Goal: Information Seeking & Learning: Learn about a topic

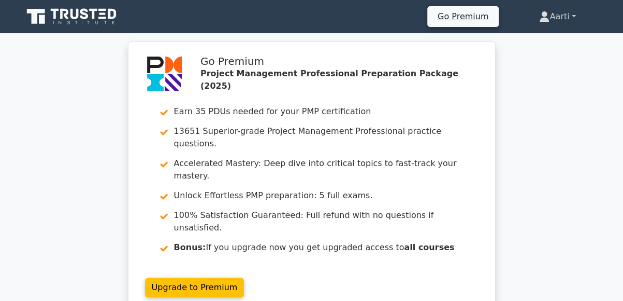
click at [573, 16] on link "Aarti" at bounding box center [558, 16] width 86 height 21
click at [522, 160] on div "Go Premium Project Management Professional Preparation Package (2025) Earn 35 P…" at bounding box center [311, 183] width 623 height 285
click at [545, 19] on link "Aarti" at bounding box center [558, 16] width 86 height 21
click at [530, 41] on link "Profile" at bounding box center [556, 41] width 82 height 17
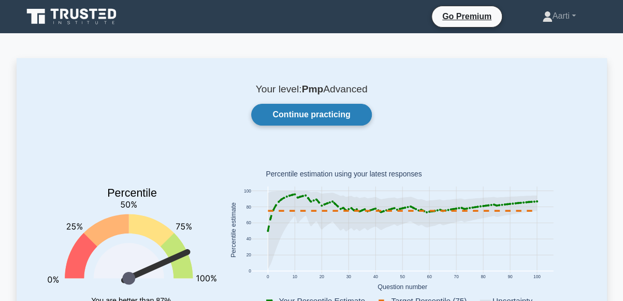
click at [307, 112] on link "Continue practicing" at bounding box center [311, 115] width 120 height 22
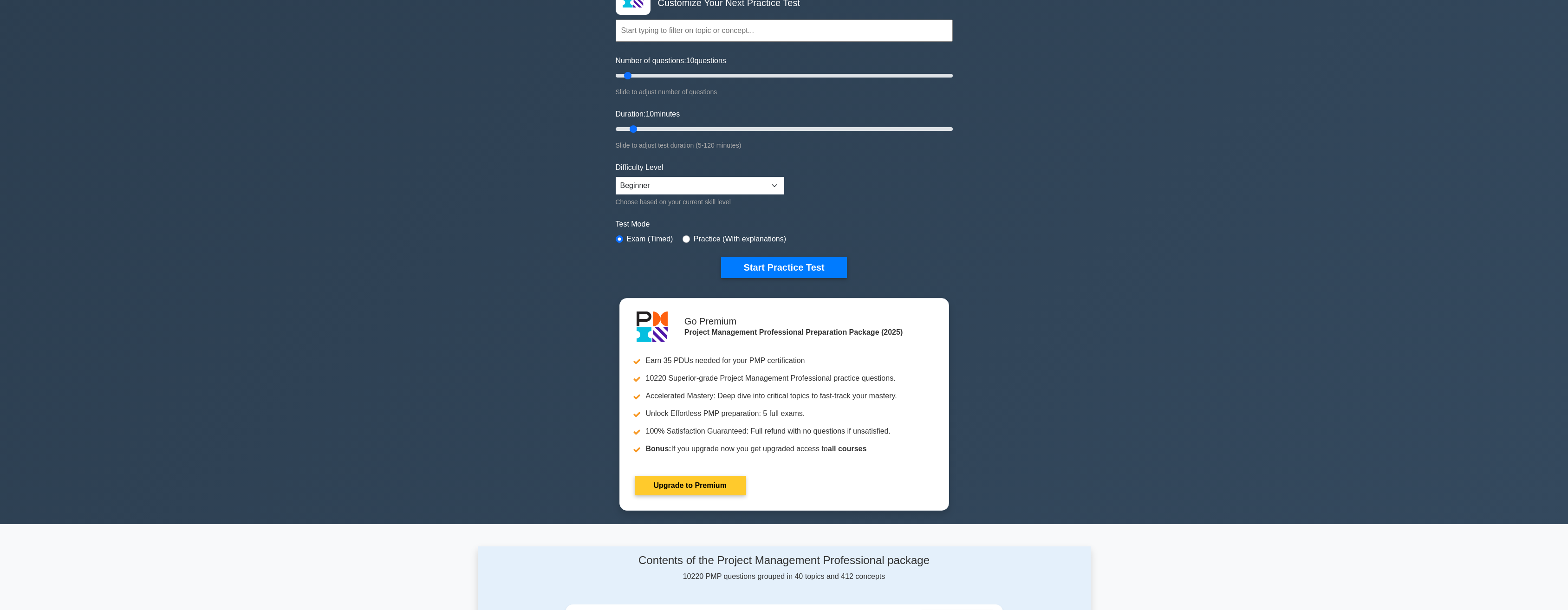
scroll to position [93, 0]
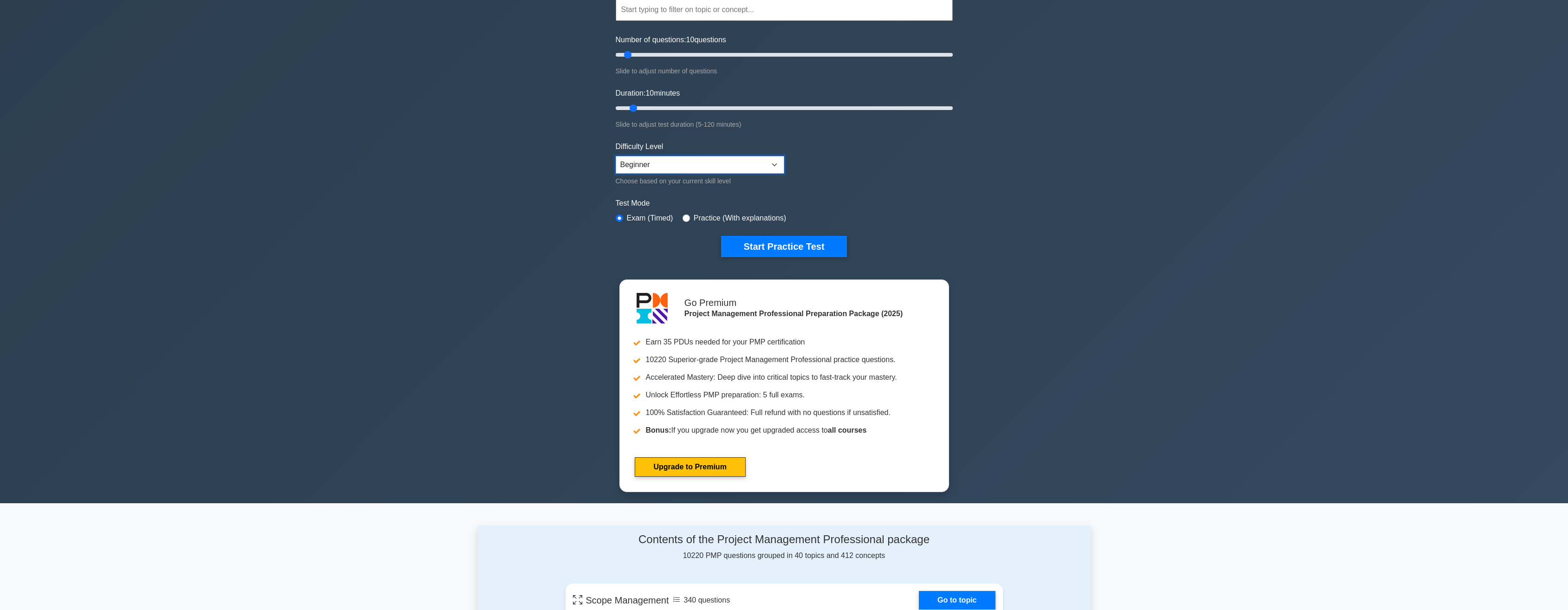
click at [565, 163] on select "Beginner Intermediate Expert" at bounding box center [700, 165] width 168 height 18
select select "expert"
click at [565, 156] on select "Beginner Intermediate Expert" at bounding box center [700, 165] width 168 height 18
click at [565, 217] on input "radio" at bounding box center [686, 218] width 7 height 7
radio input "true"
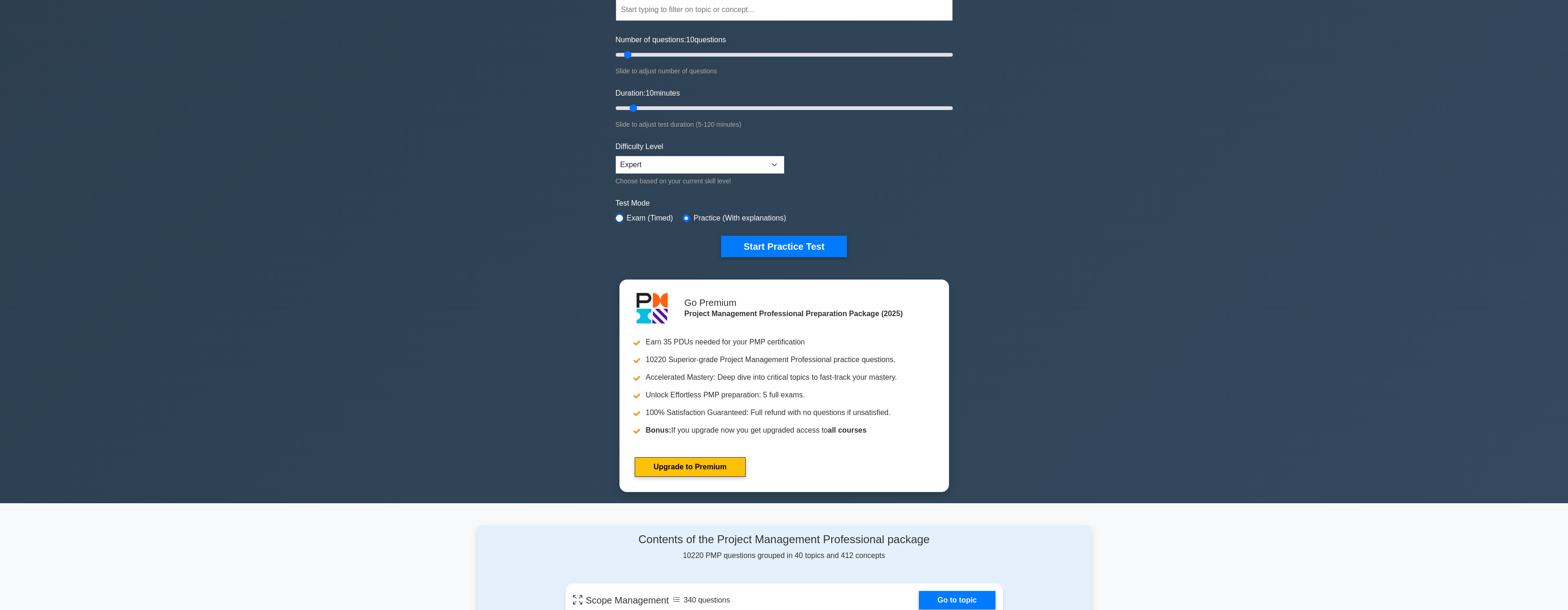
click at [565, 218] on input "radio" at bounding box center [619, 218] width 7 height 7
radio input "true"
click at [565, 218] on input "radio" at bounding box center [686, 218] width 7 height 7
radio input "true"
click at [565, 215] on input "radio" at bounding box center [619, 218] width 7 height 7
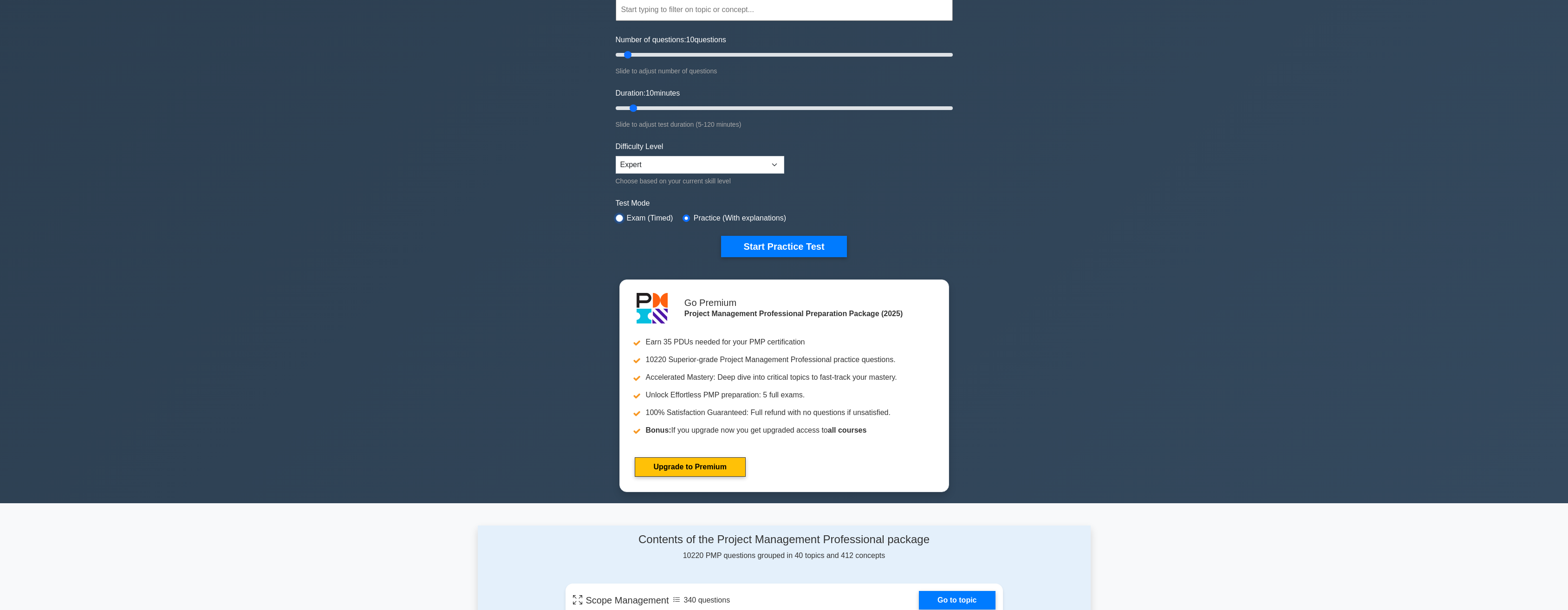
radio input "true"
click at [565, 159] on select "Beginner Intermediate Expert" at bounding box center [700, 165] width 168 height 18
click at [565, 156] on select "Beginner Intermediate Expert" at bounding box center [700, 165] width 168 height 18
click at [565, 163] on select "Beginner Intermediate Expert" at bounding box center [700, 165] width 168 height 18
select select "beginner"
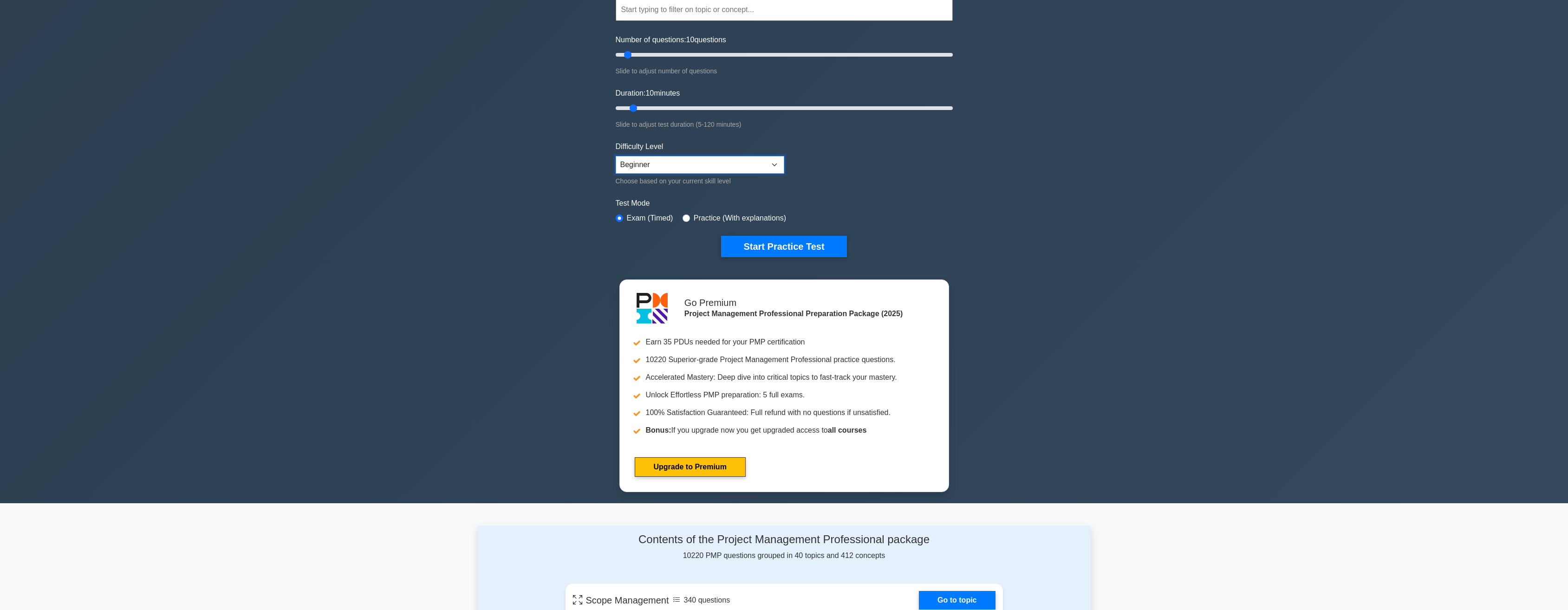
click at [565, 156] on select "Beginner Intermediate Expert" at bounding box center [700, 165] width 168 height 18
click at [565, 246] on button "Start Practice Test" at bounding box center [784, 246] width 125 height 21
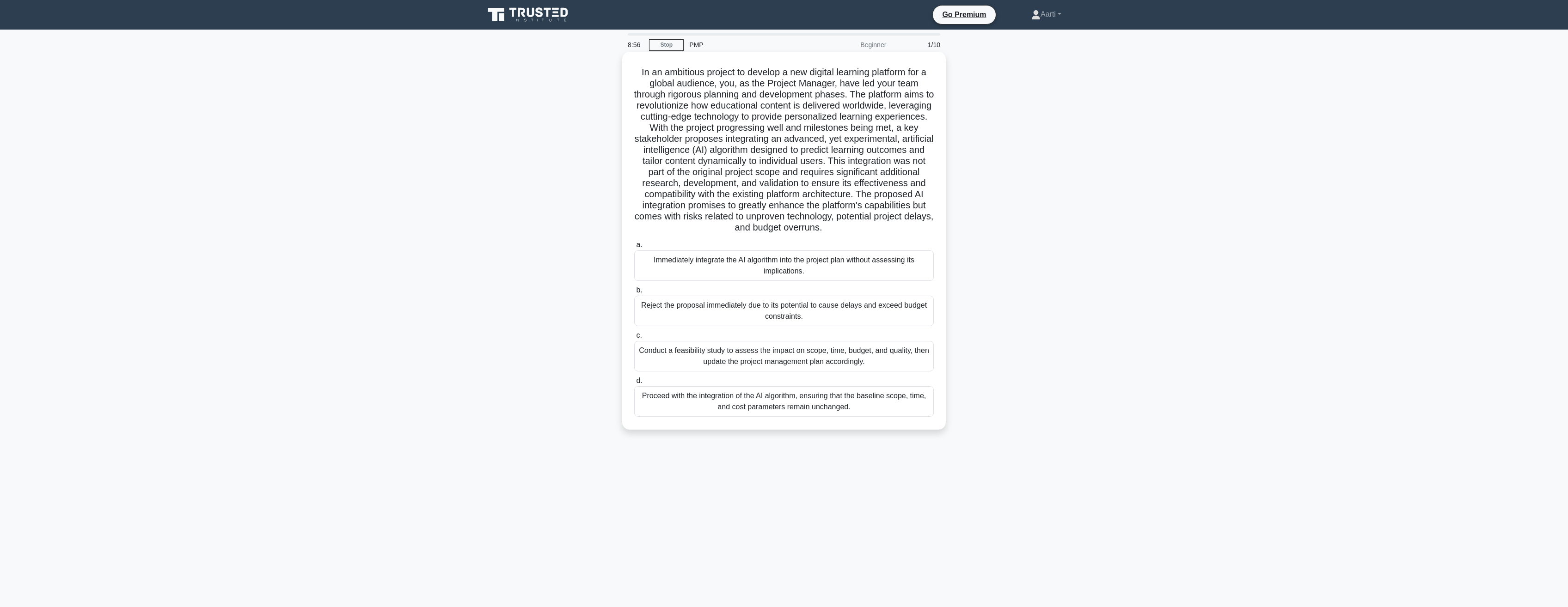
click at [730, 358] on div "Conduct a feasibility study to assess the impact on scope, time, budget, and qu…" at bounding box center [784, 356] width 300 height 30
click at [634, 339] on input "c. Conduct a feasibility study to assess the impact on scope, time, budget, and…" at bounding box center [634, 335] width 0 height 6
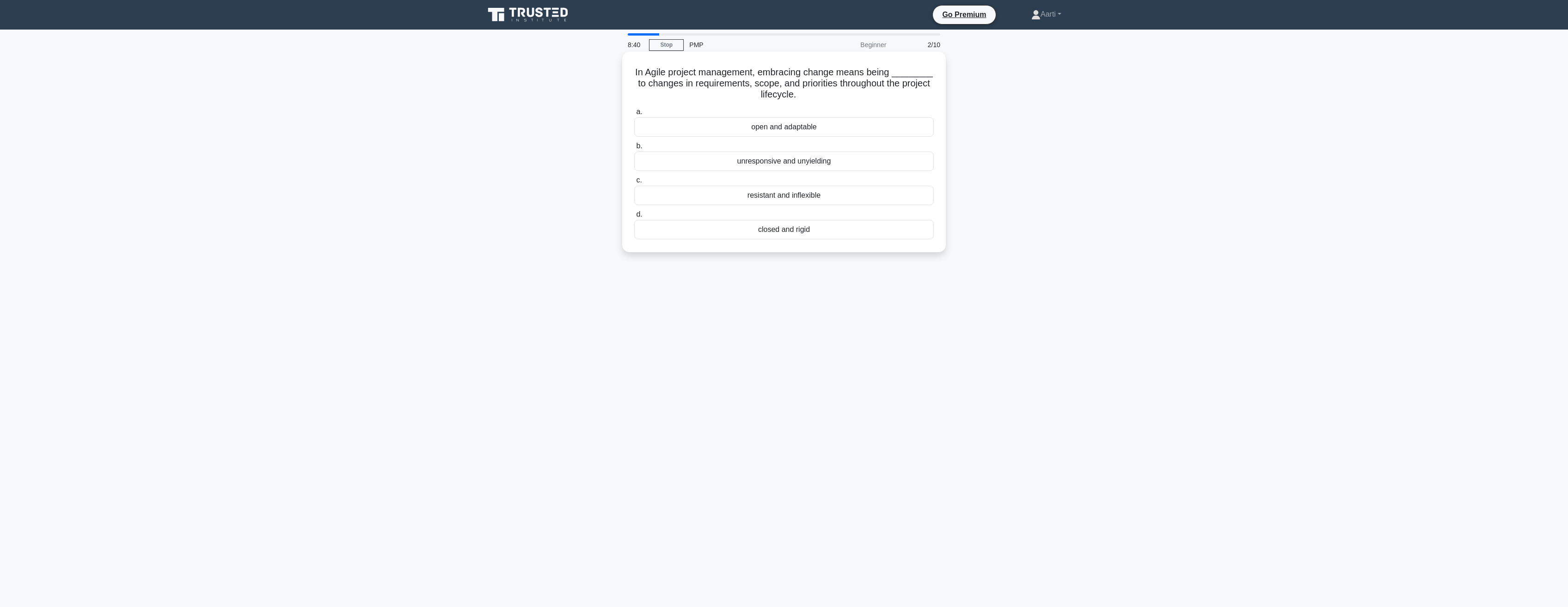
click at [746, 126] on div "open and adaptable" at bounding box center [784, 127] width 300 height 20
click at [634, 115] on input "a. open and adaptable" at bounding box center [634, 111] width 0 height 6
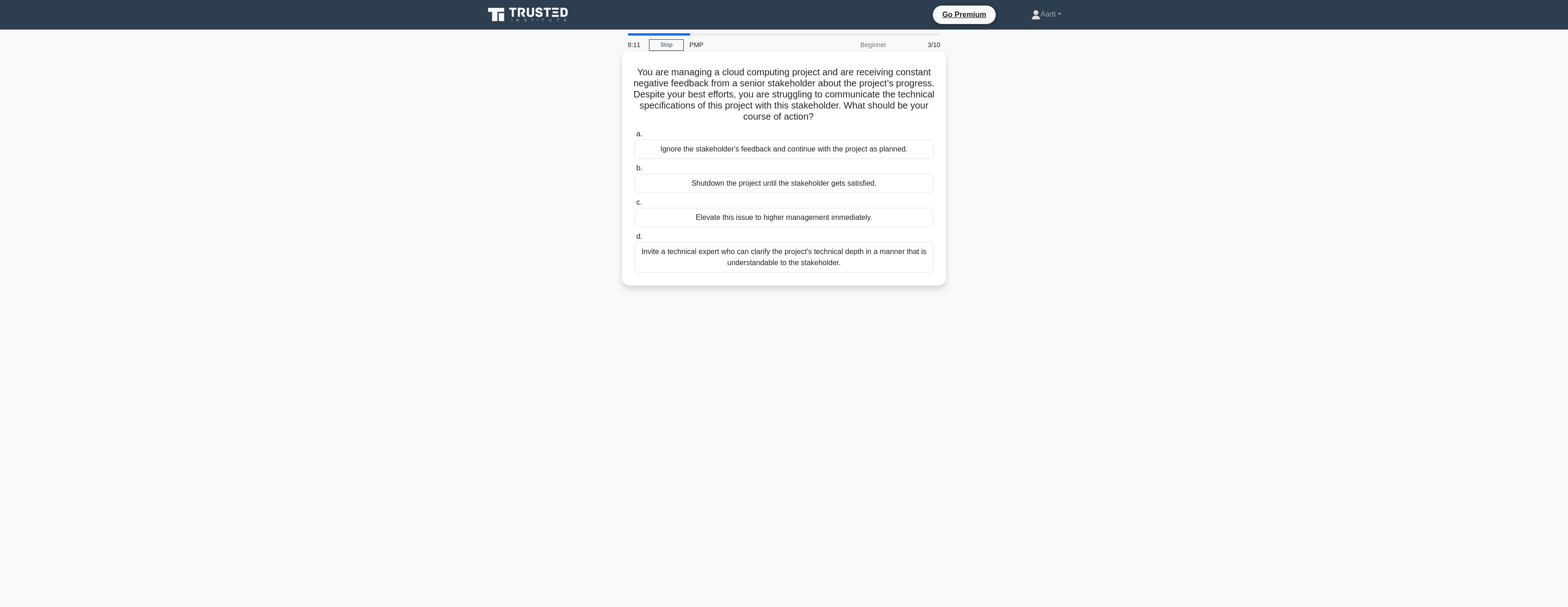
click at [772, 264] on div "Invite a technical expert who can clarify the project's technical depth in a ma…" at bounding box center [784, 258] width 300 height 30
click at [634, 240] on input "d. Invite a technical expert who can clarify the project's technical depth in a…" at bounding box center [634, 236] width 0 height 6
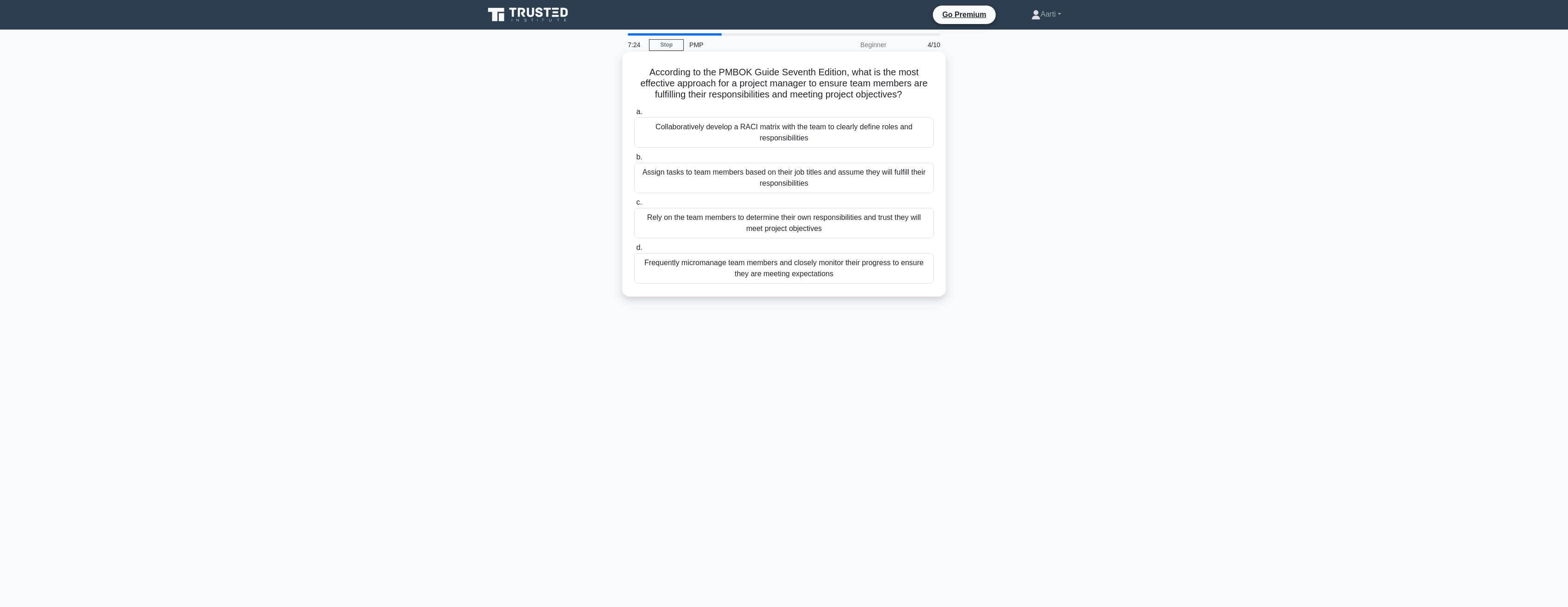
click at [781, 133] on div "Collaboratively develop a RACI matrix with the team to clearly define roles and…" at bounding box center [784, 133] width 300 height 30
click at [634, 115] on input "a. Collaboratively develop a RACI matrix with the team to clearly define roles …" at bounding box center [634, 111] width 0 height 6
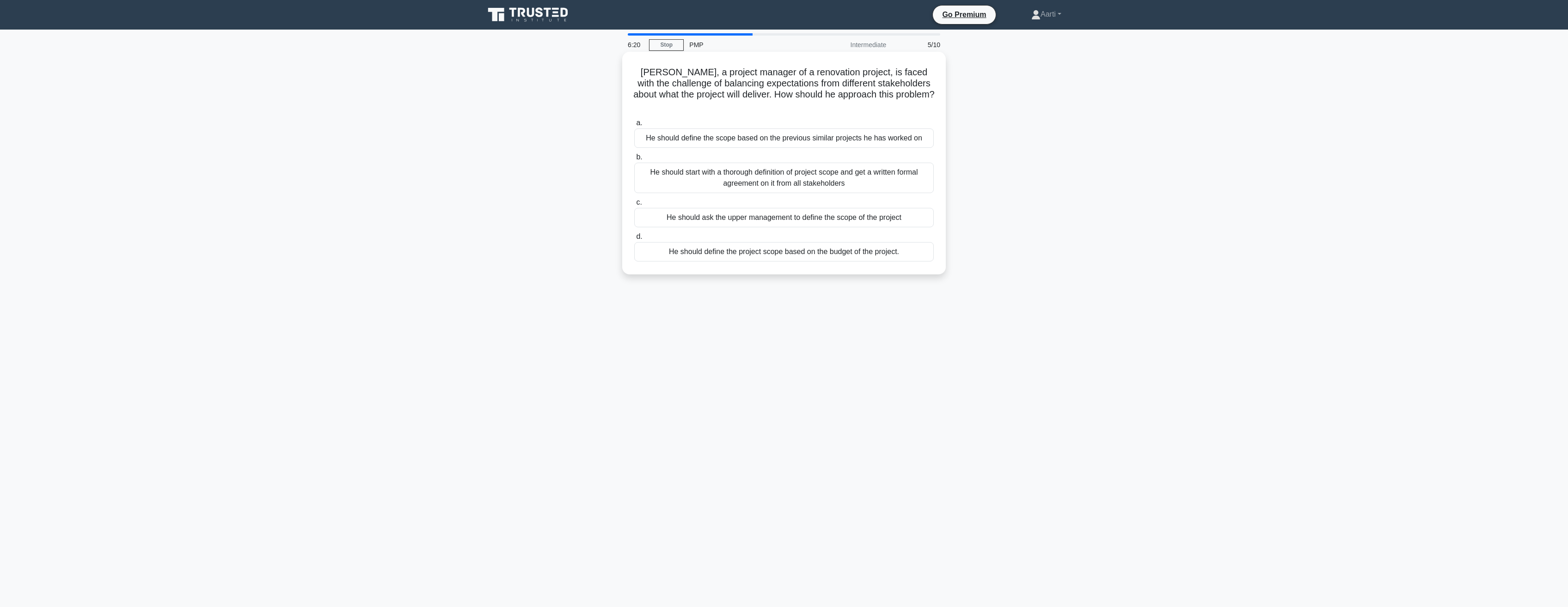
click at [772, 173] on div "He should start with a thorough definition of project scope and get a written f…" at bounding box center [784, 177] width 300 height 30
click at [634, 160] on input "b. He should start with a thorough definition of project scope and get a writte…" at bounding box center [634, 157] width 0 height 6
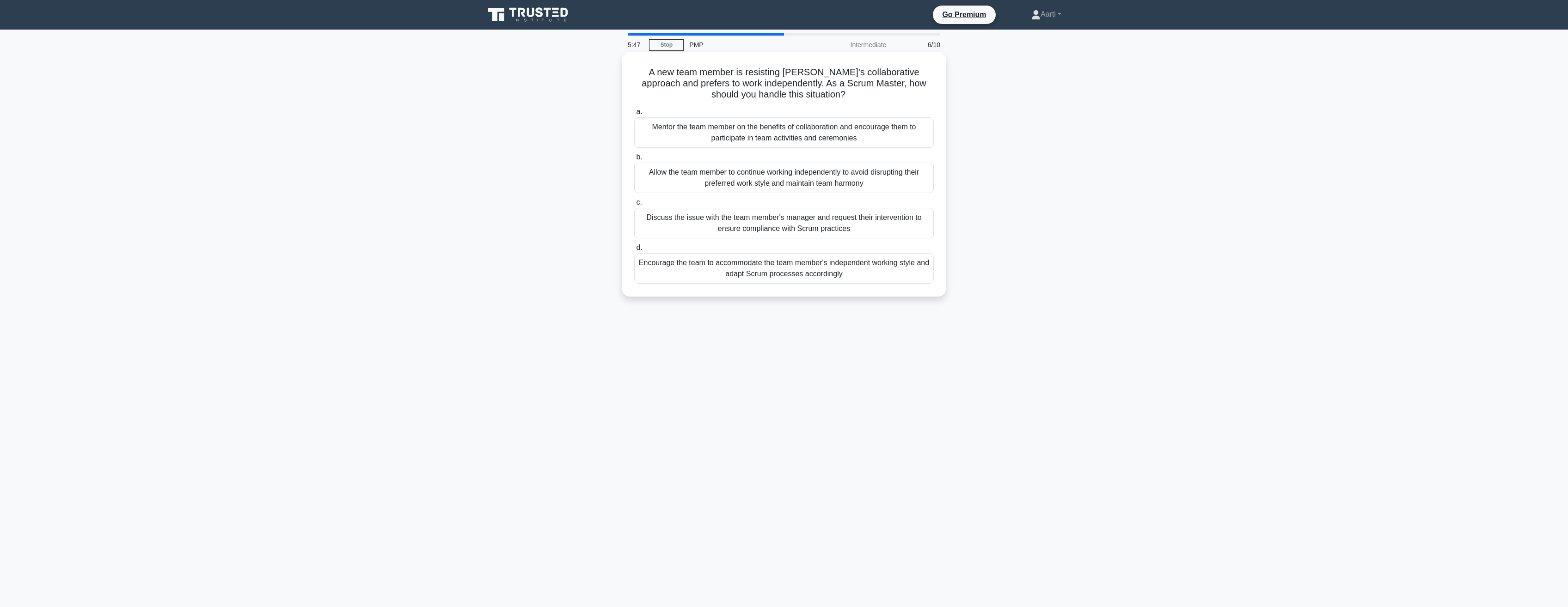
click at [800, 132] on div "Mentor the team member on the benefits of collaboration and encourage them to p…" at bounding box center [784, 133] width 300 height 30
click at [634, 115] on input "a. Mentor the team member on the benefits of collaboration and encourage them t…" at bounding box center [634, 111] width 0 height 6
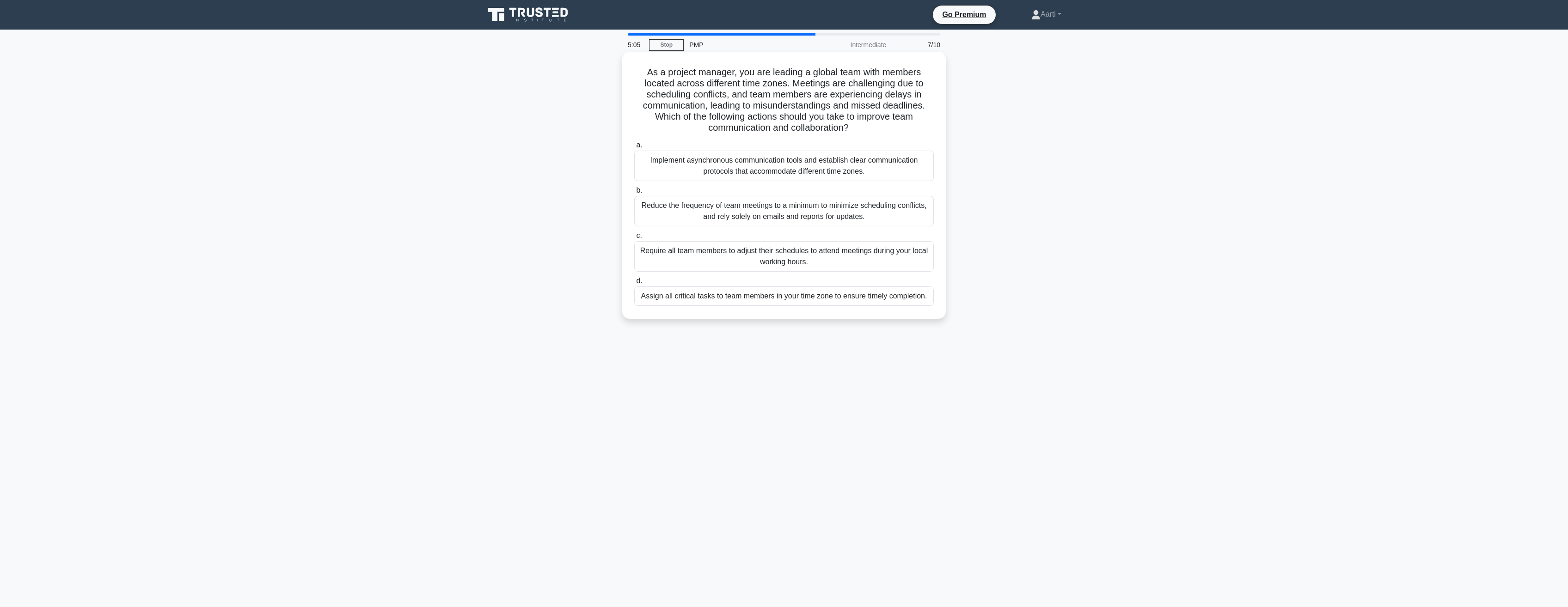
click at [790, 166] on div "Implement asynchronous communication tools and establish clear communication pr…" at bounding box center [784, 166] width 300 height 30
click at [634, 148] on input "a. Implement asynchronous communication tools and establish clear communication…" at bounding box center [634, 145] width 0 height 6
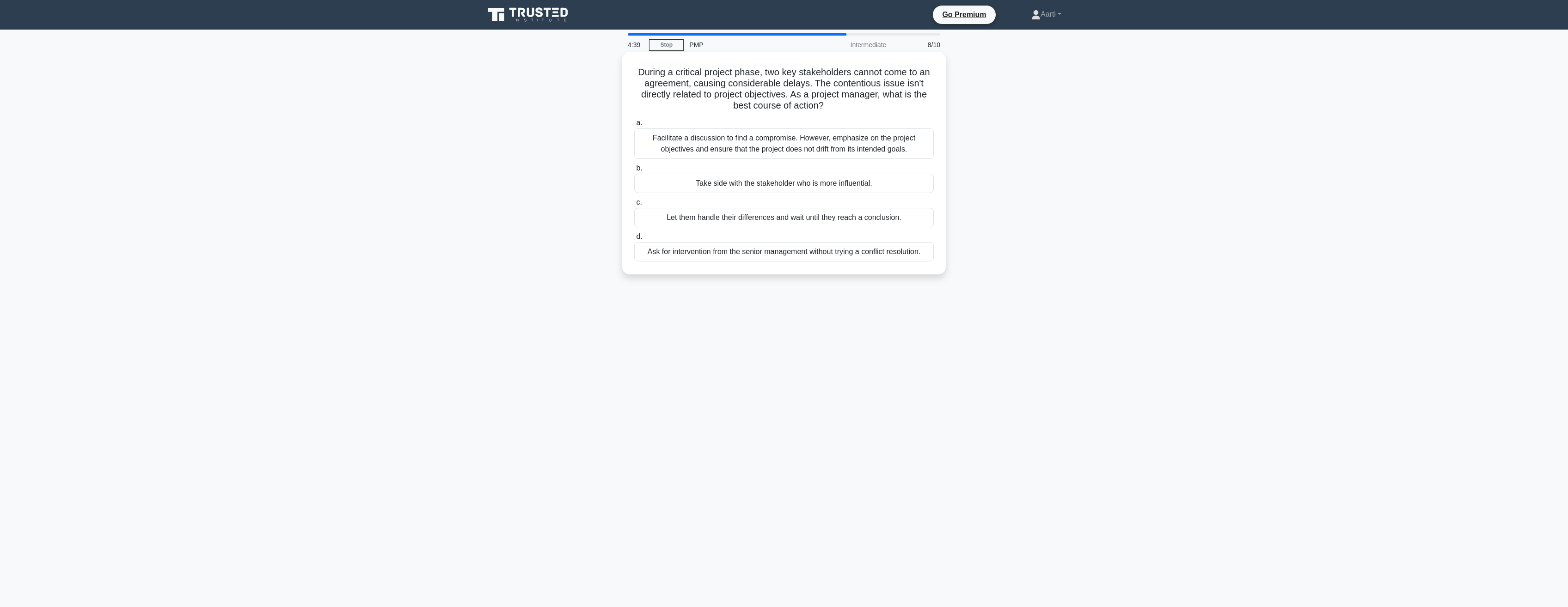
click at [739, 144] on div "Facilitate a discussion to find a compromise. However, emphasize on the project…" at bounding box center [784, 144] width 300 height 30
click at [634, 126] on input "a. Facilitate a discussion to find a compromise. However, emphasize on the proj…" at bounding box center [634, 123] width 0 height 6
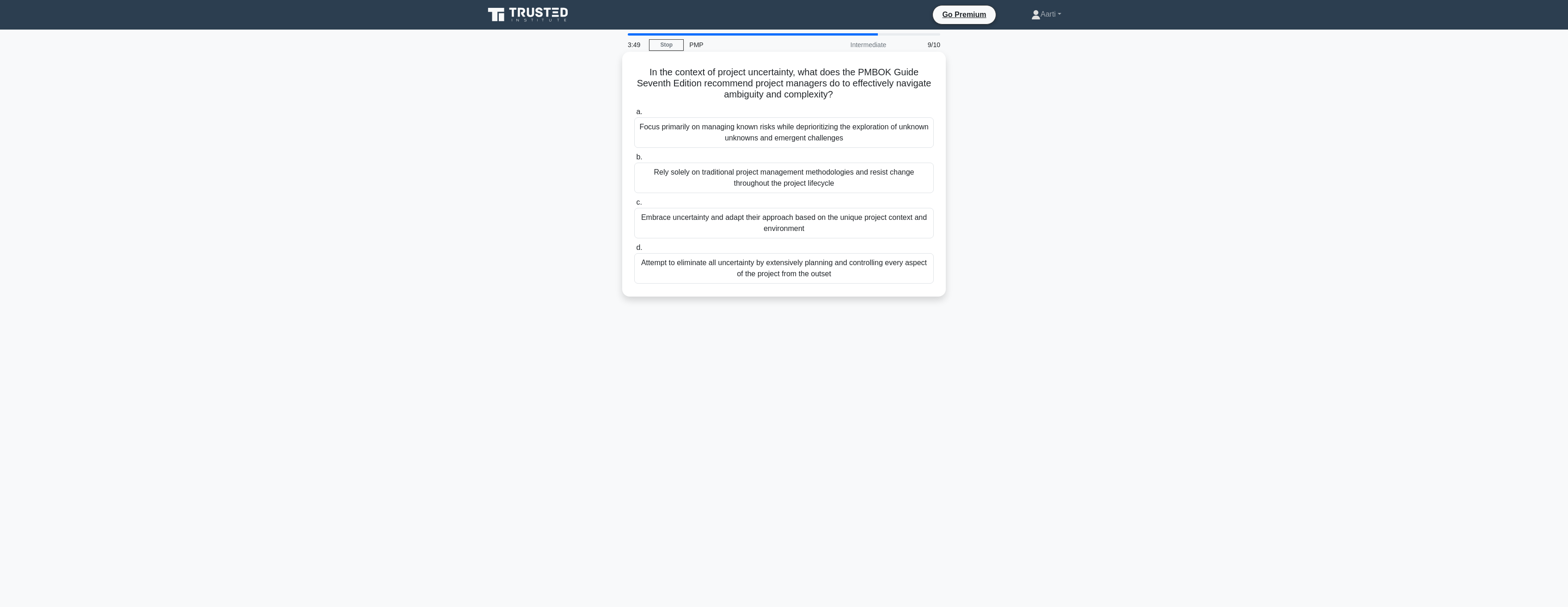
click at [791, 221] on div "Embrace uncertainty and adapt their approach based on the unique project contex…" at bounding box center [784, 223] width 300 height 30
click at [634, 206] on input "c. Embrace uncertainty and adapt their approach based on the unique project con…" at bounding box center [634, 202] width 0 height 6
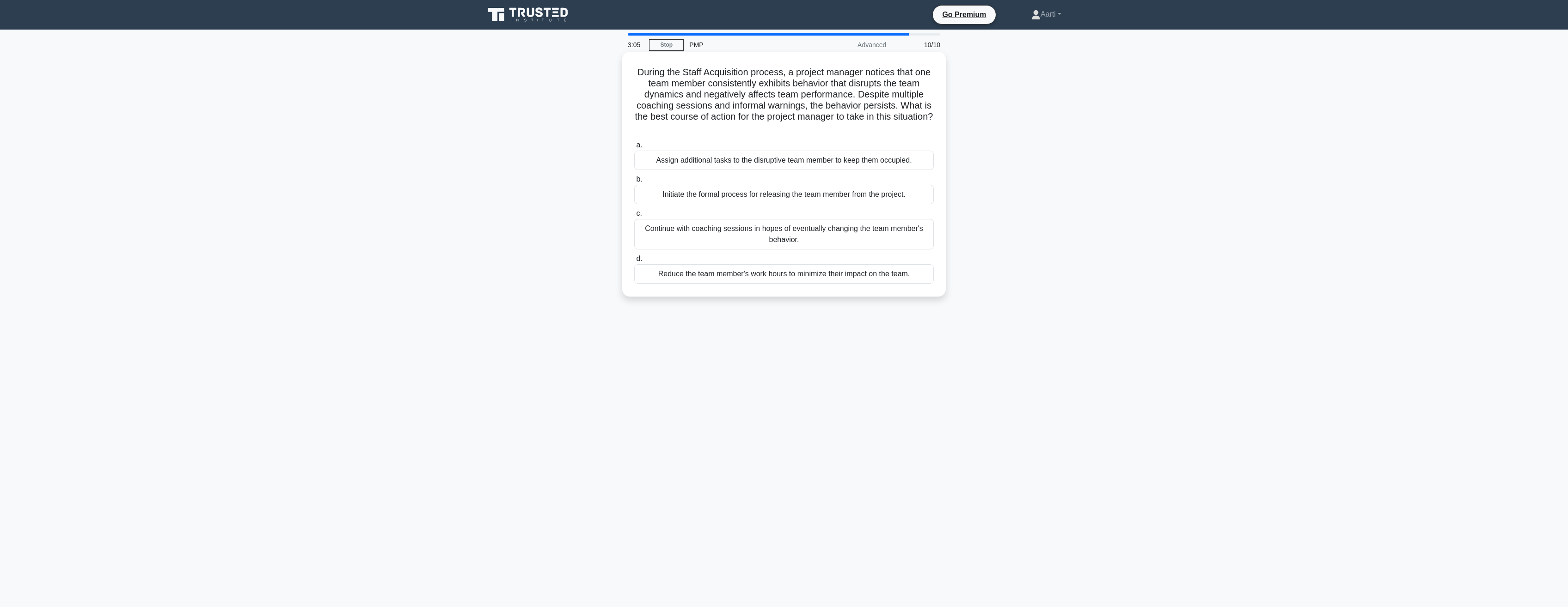
click at [736, 233] on div "Continue with coaching sessions in hopes of eventually changing the team member…" at bounding box center [784, 234] width 300 height 30
click at [634, 217] on input "c. Continue with coaching sessions in hopes of eventually changing the team mem…" at bounding box center [634, 213] width 0 height 6
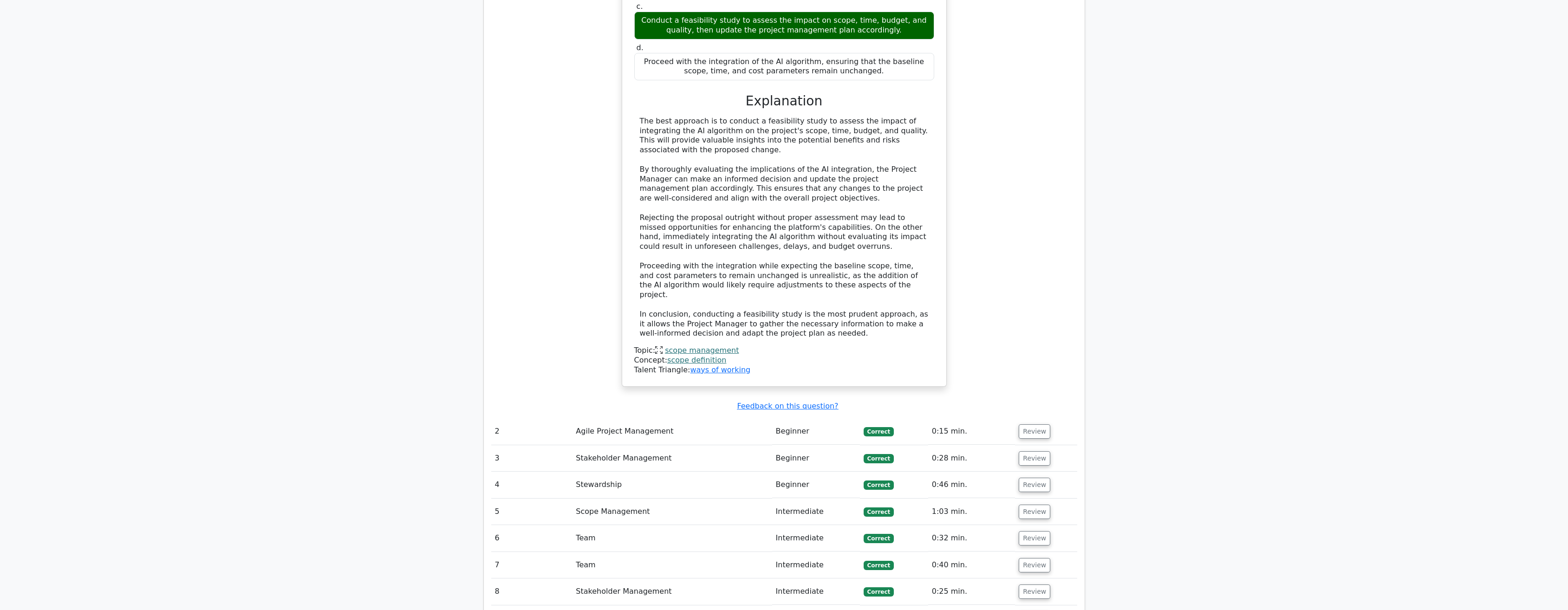
scroll to position [1161, 0]
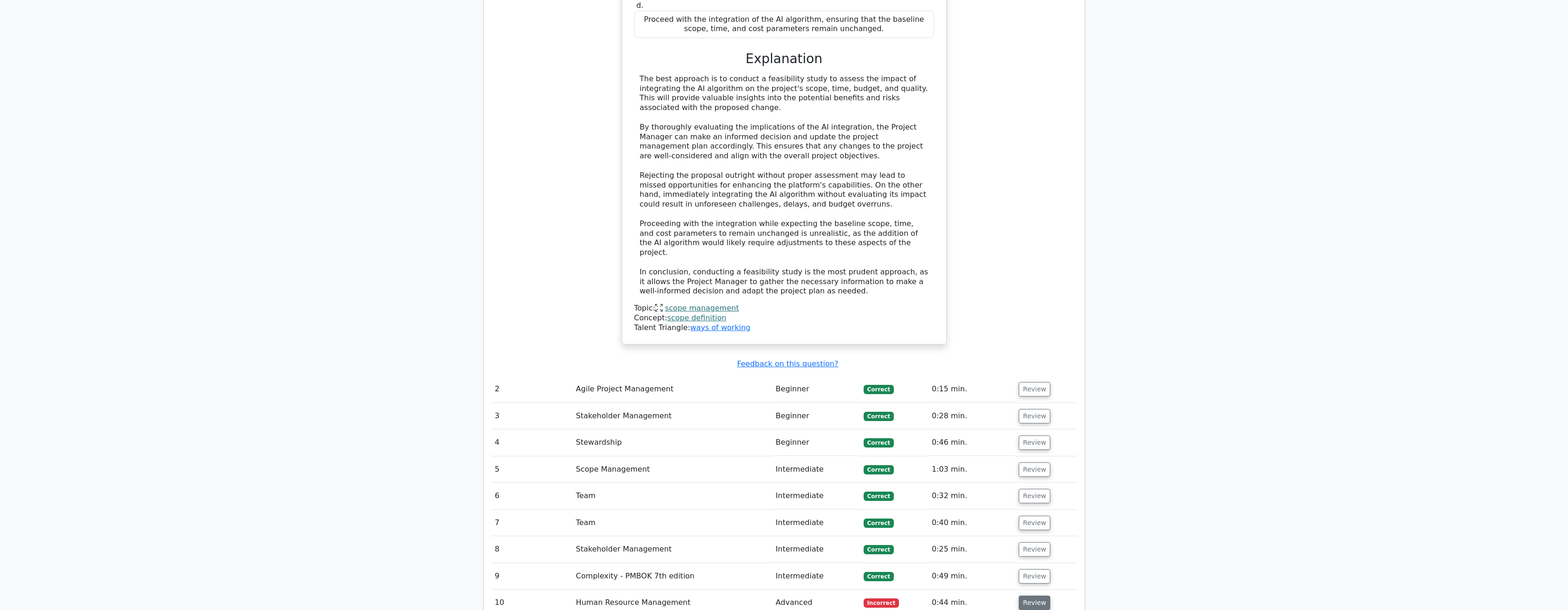
click at [1034, 596] on button "Review" at bounding box center [1034, 603] width 31 height 14
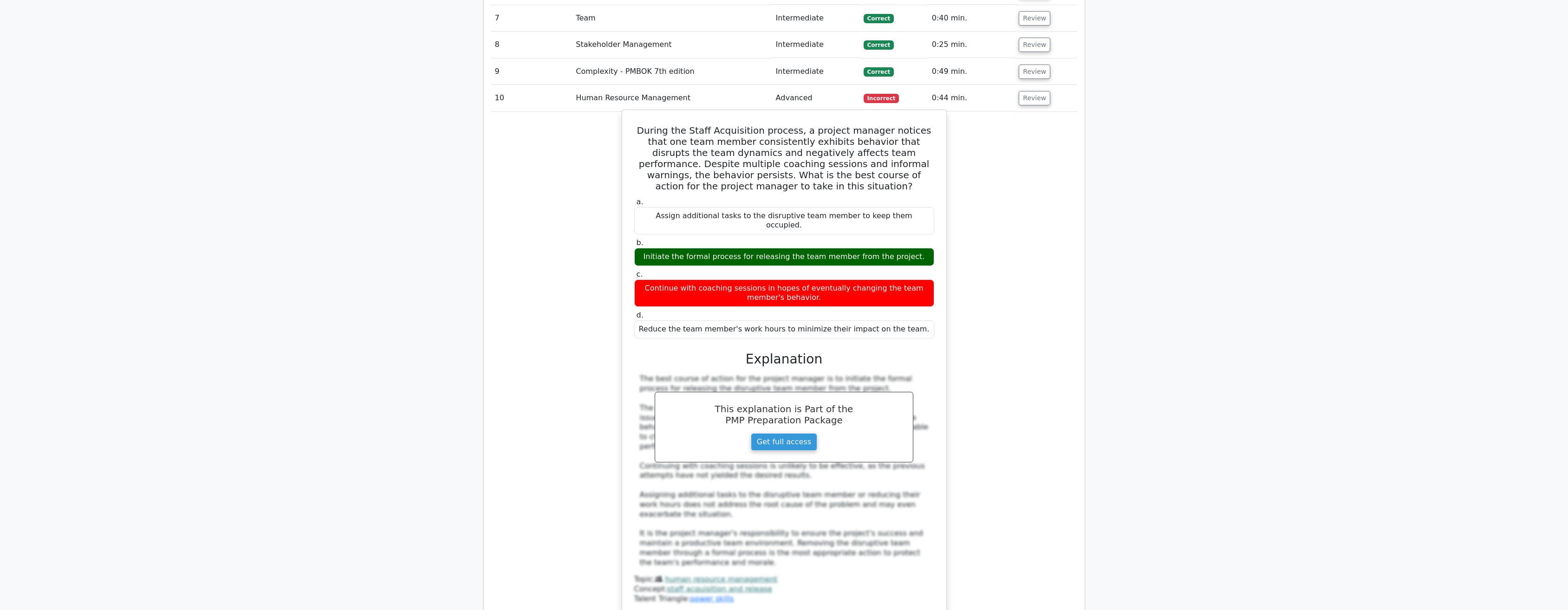
scroll to position [1671, 0]
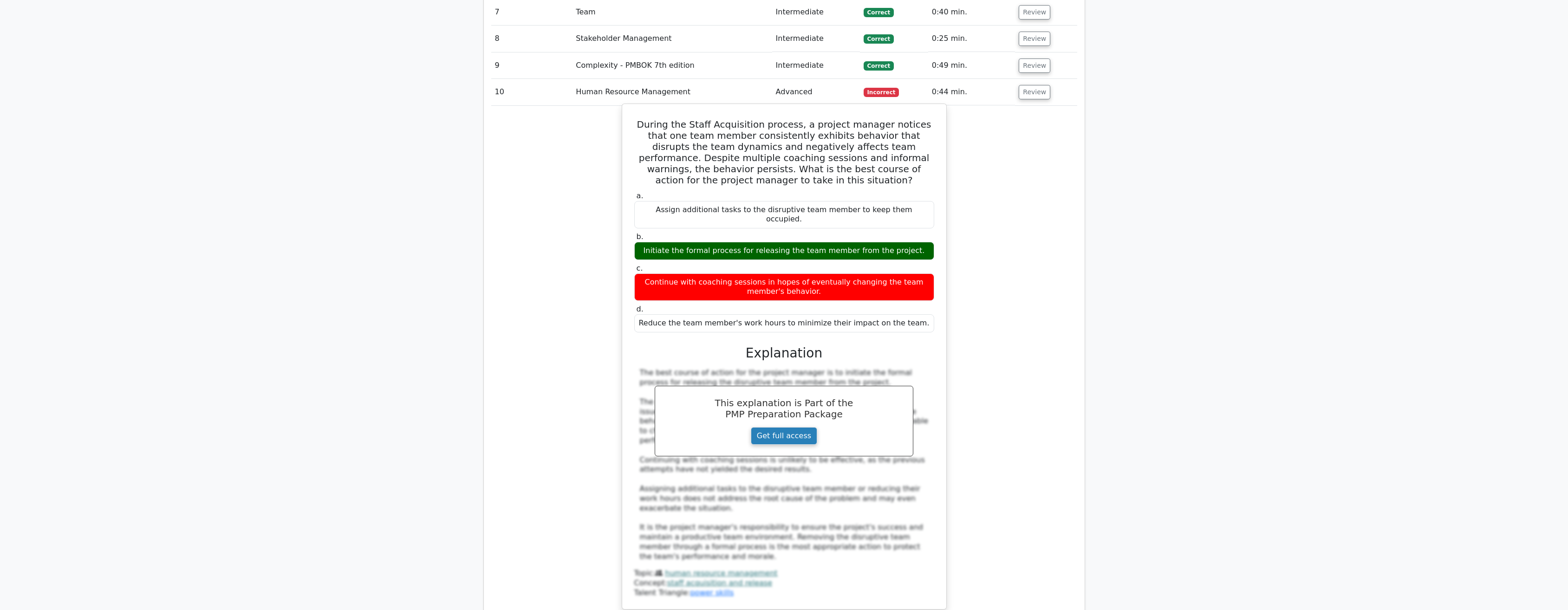
click at [786, 427] on link "Get full access" at bounding box center [784, 436] width 66 height 18
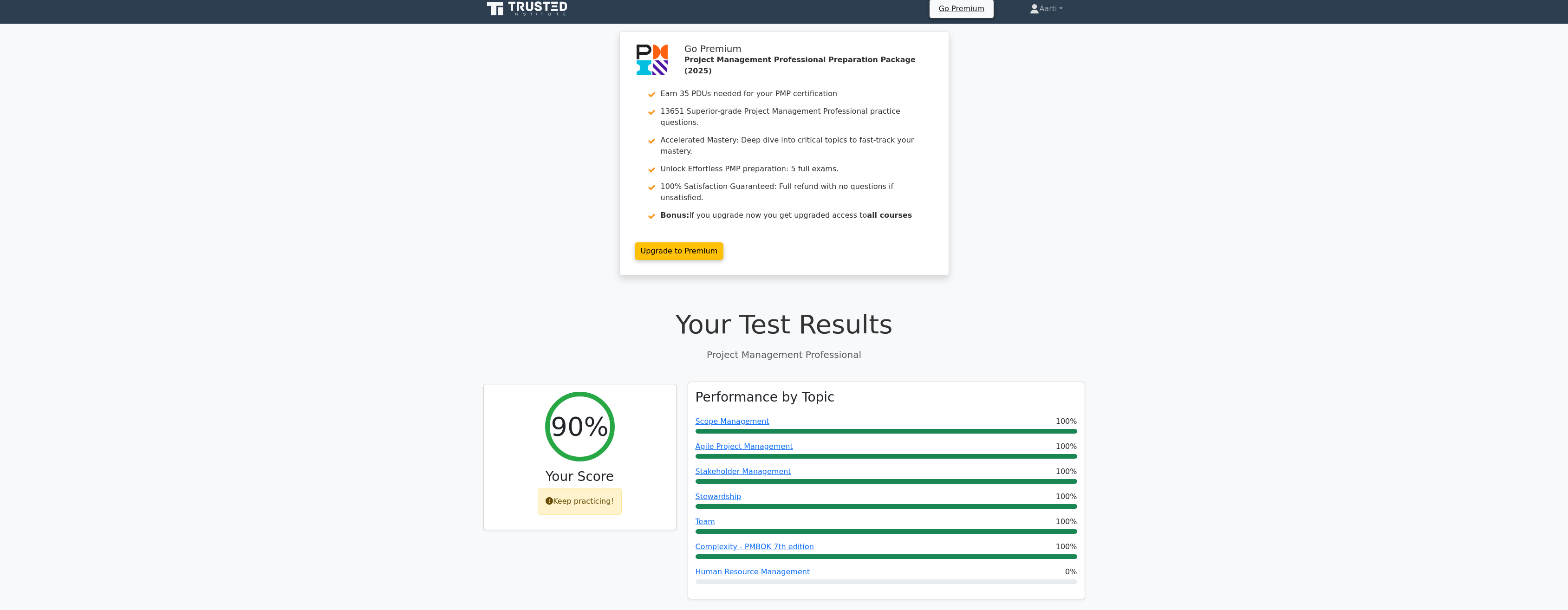
scroll to position [0, 0]
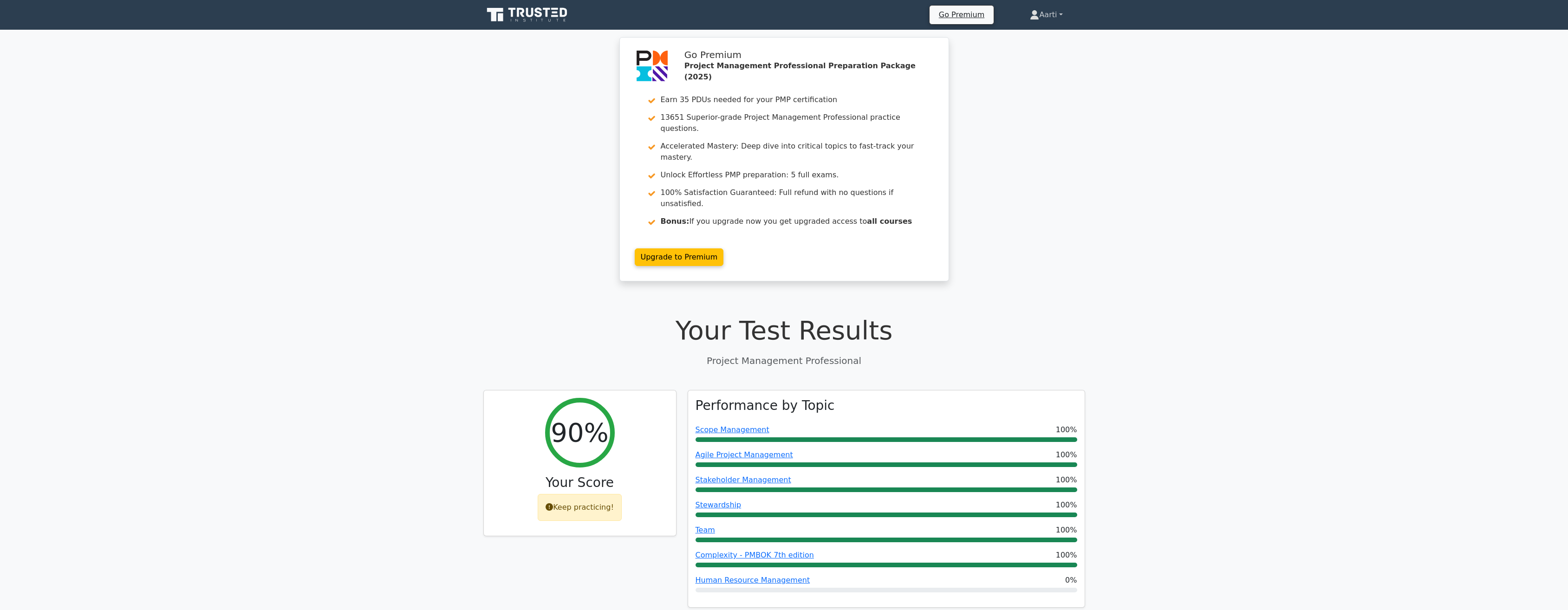
click at [1041, 13] on link "Aarti" at bounding box center [1047, 14] width 77 height 19
click at [1021, 40] on link "Profile" at bounding box center [1045, 37] width 73 height 15
